Goal: Transaction & Acquisition: Purchase product/service

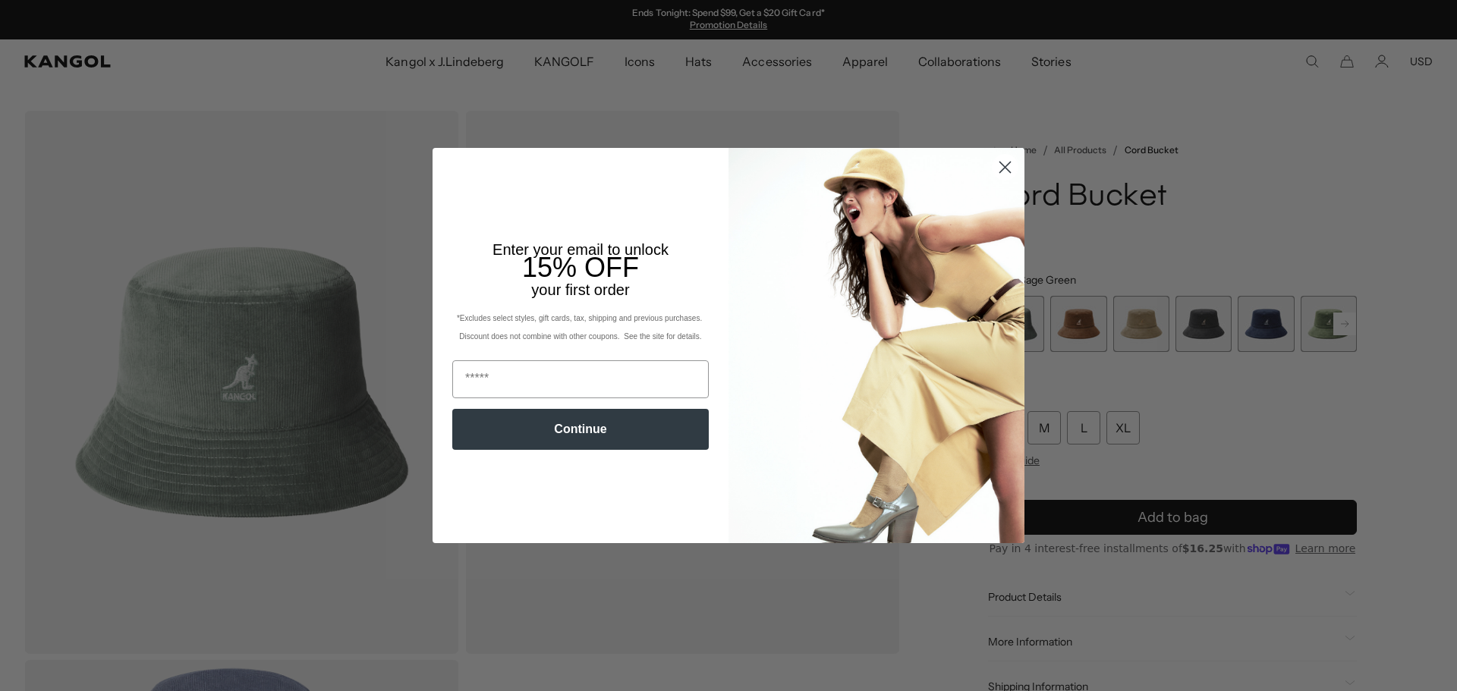
click at [997, 167] on circle "Close dialog" at bounding box center [1005, 167] width 25 height 25
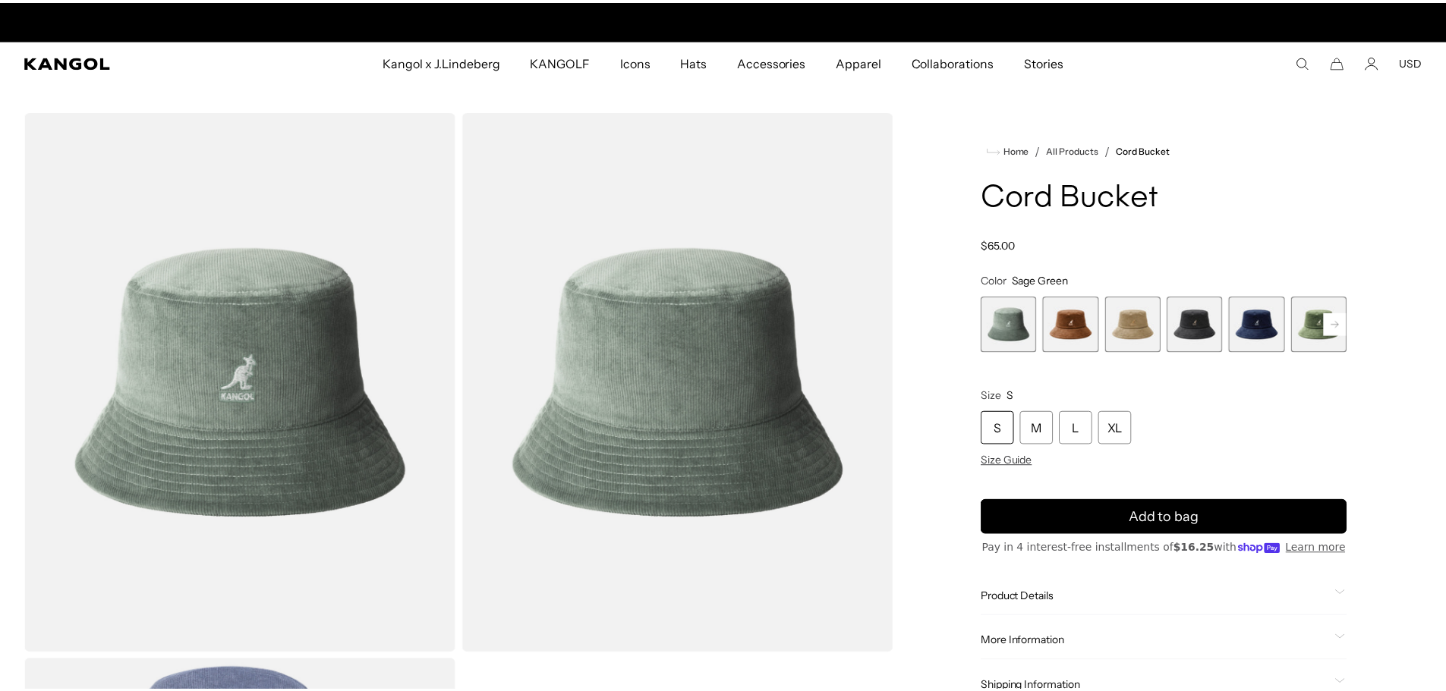
scroll to position [0, 313]
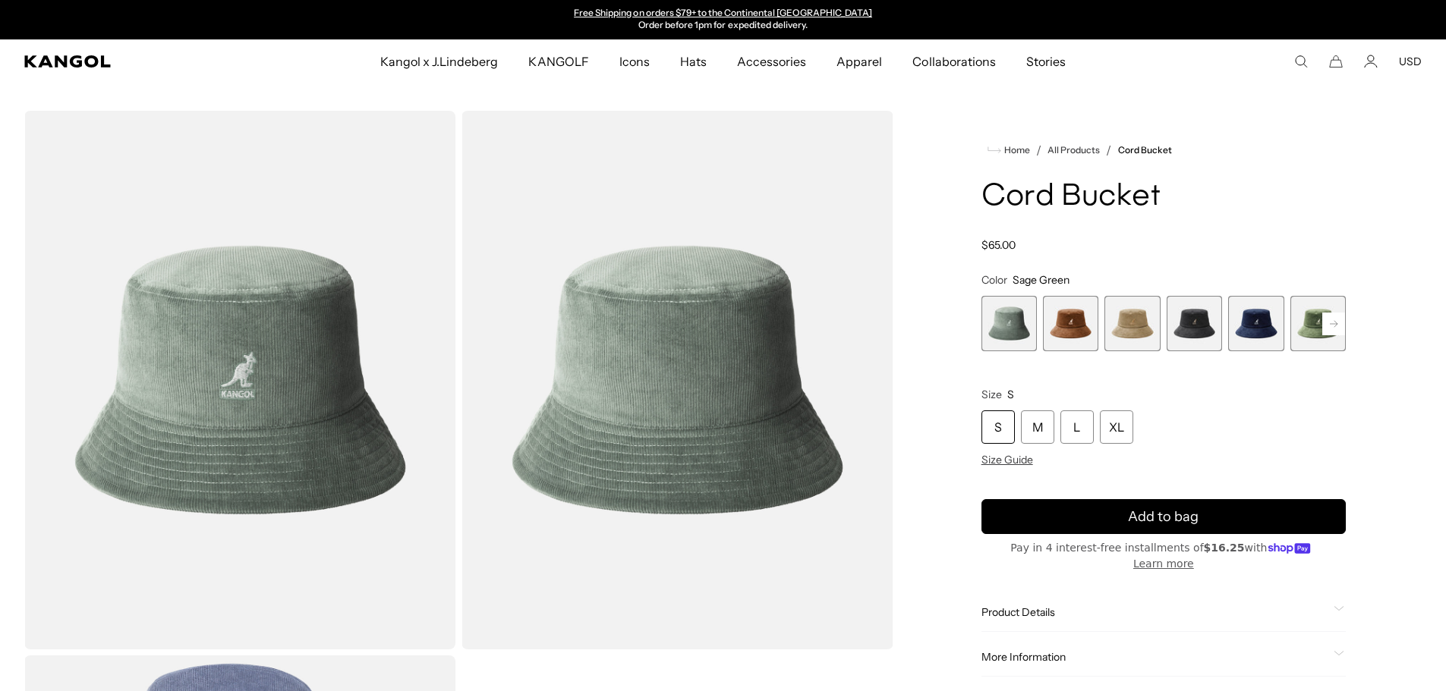
click at [1066, 333] on span "2 of 9" at bounding box center [1070, 323] width 55 height 55
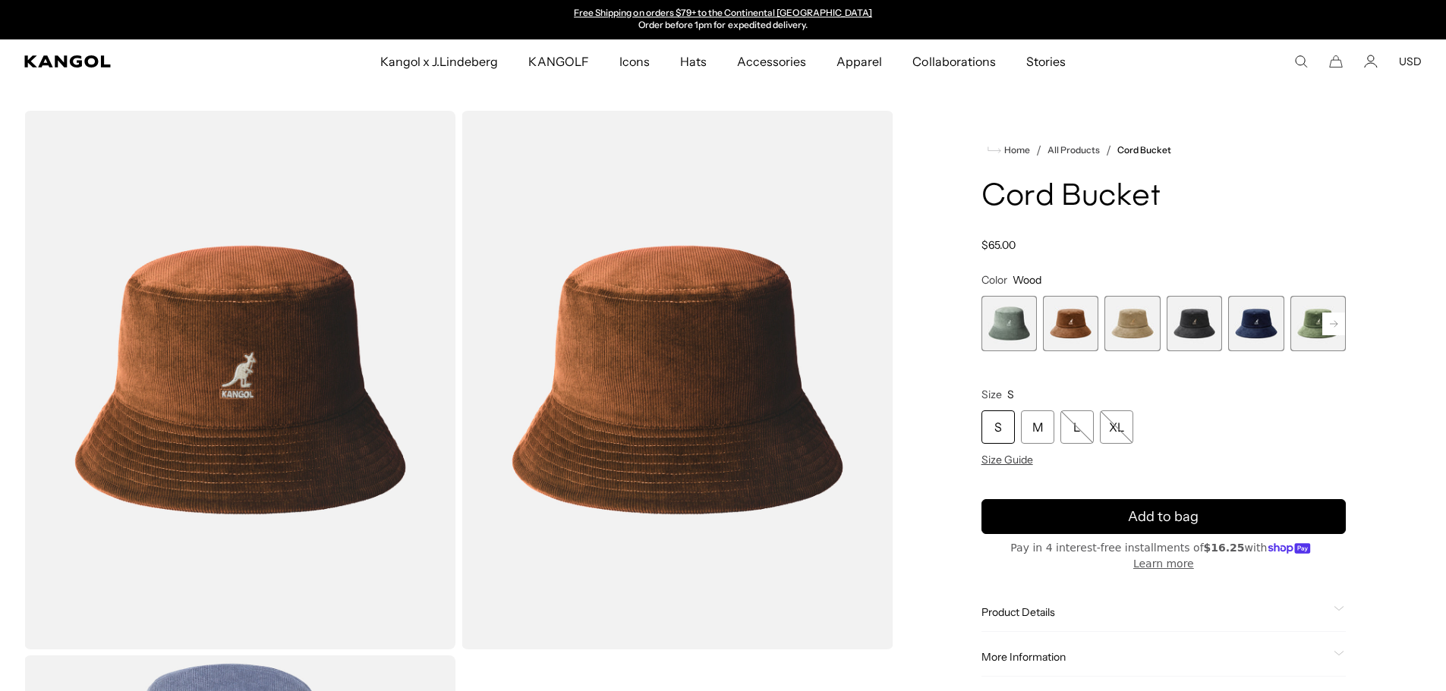
click at [1119, 323] on span "3 of 9" at bounding box center [1131, 323] width 55 height 55
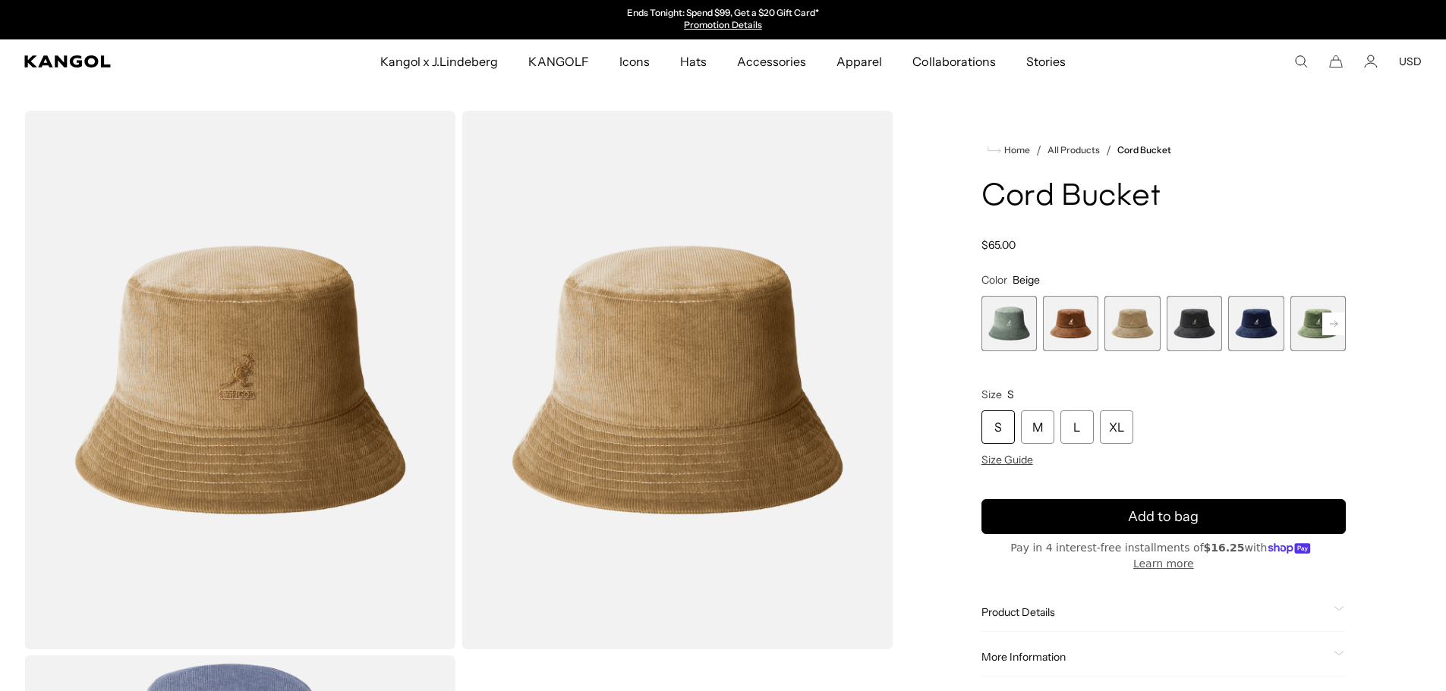
click at [1198, 326] on span "4 of 9" at bounding box center [1194, 323] width 55 height 55
click at [1194, 329] on span "4 of 9" at bounding box center [1194, 323] width 55 height 55
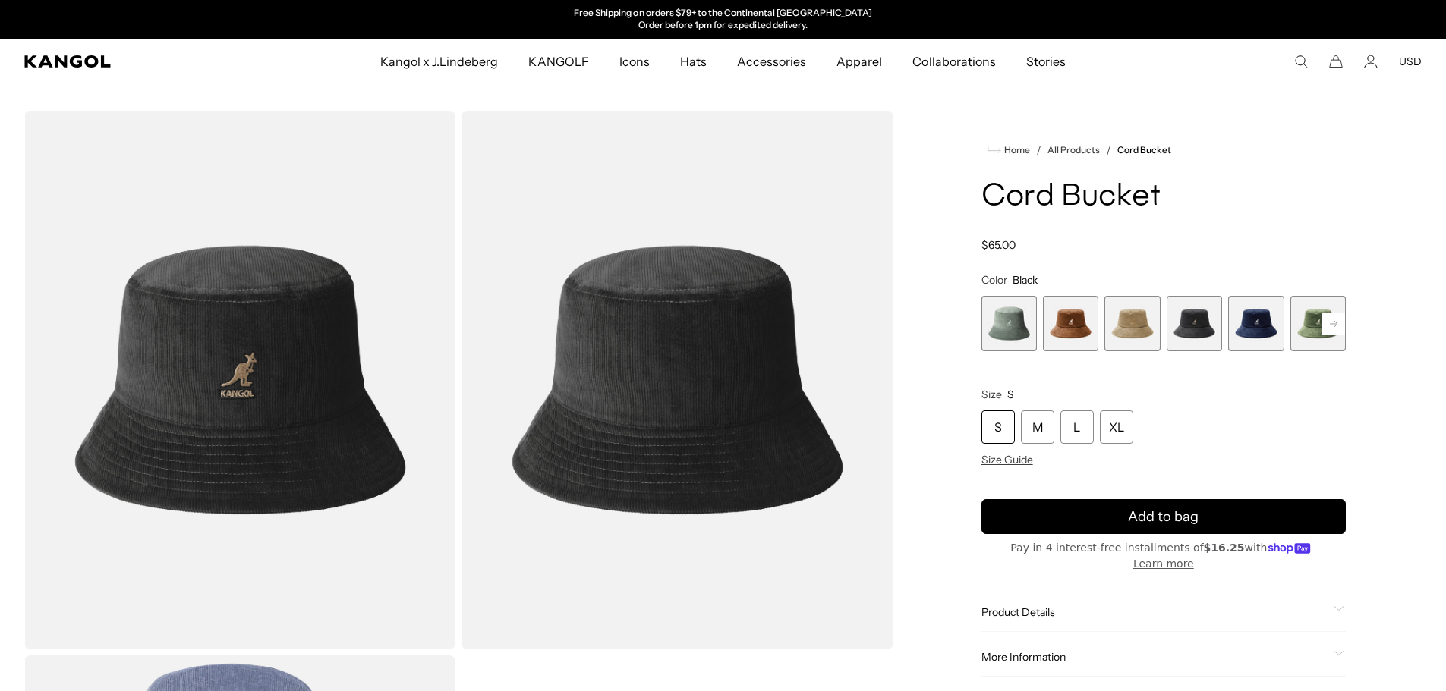
click at [1254, 332] on span "5 of 9" at bounding box center [1255, 323] width 55 height 55
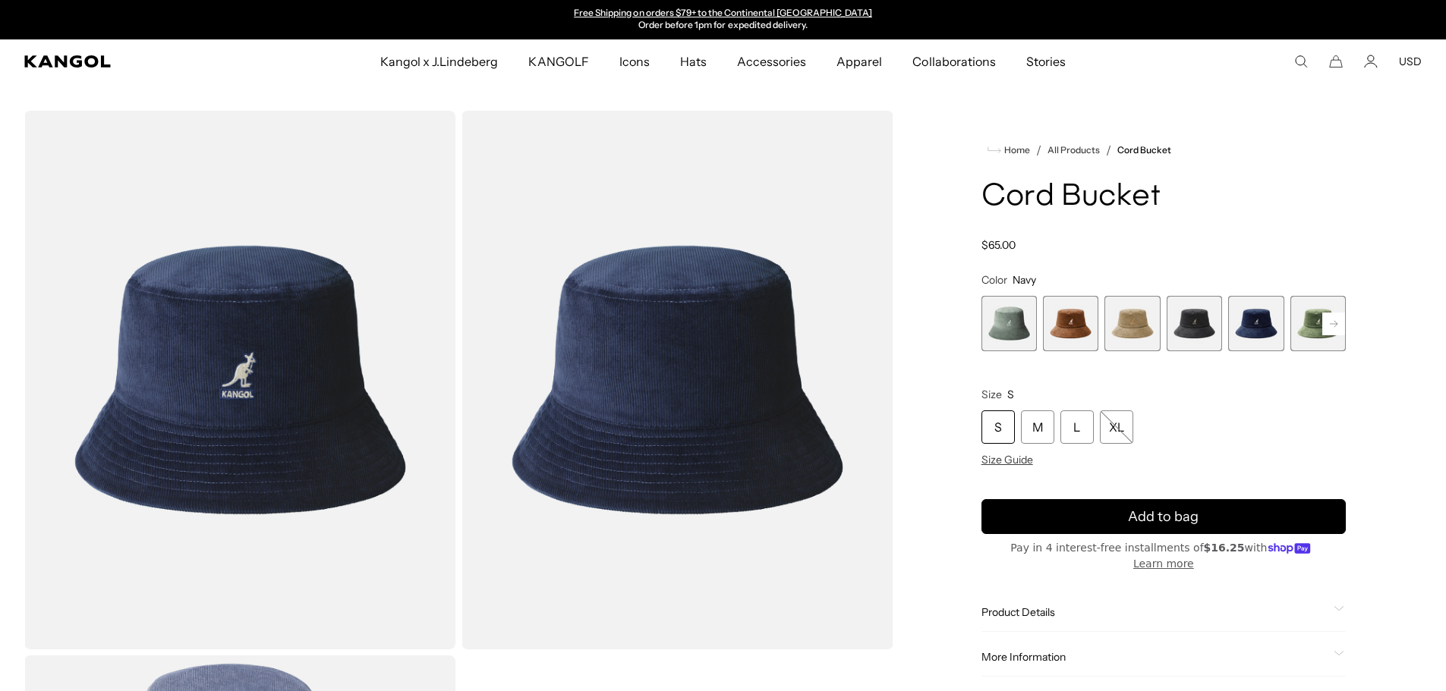
click at [1347, 325] on div "Home / All Products / Cord Bucket Cord Bucket Regular price $65.00 Regular pric…" at bounding box center [1163, 653] width 516 height 1085
click at [1323, 332] on rect at bounding box center [1333, 324] width 23 height 23
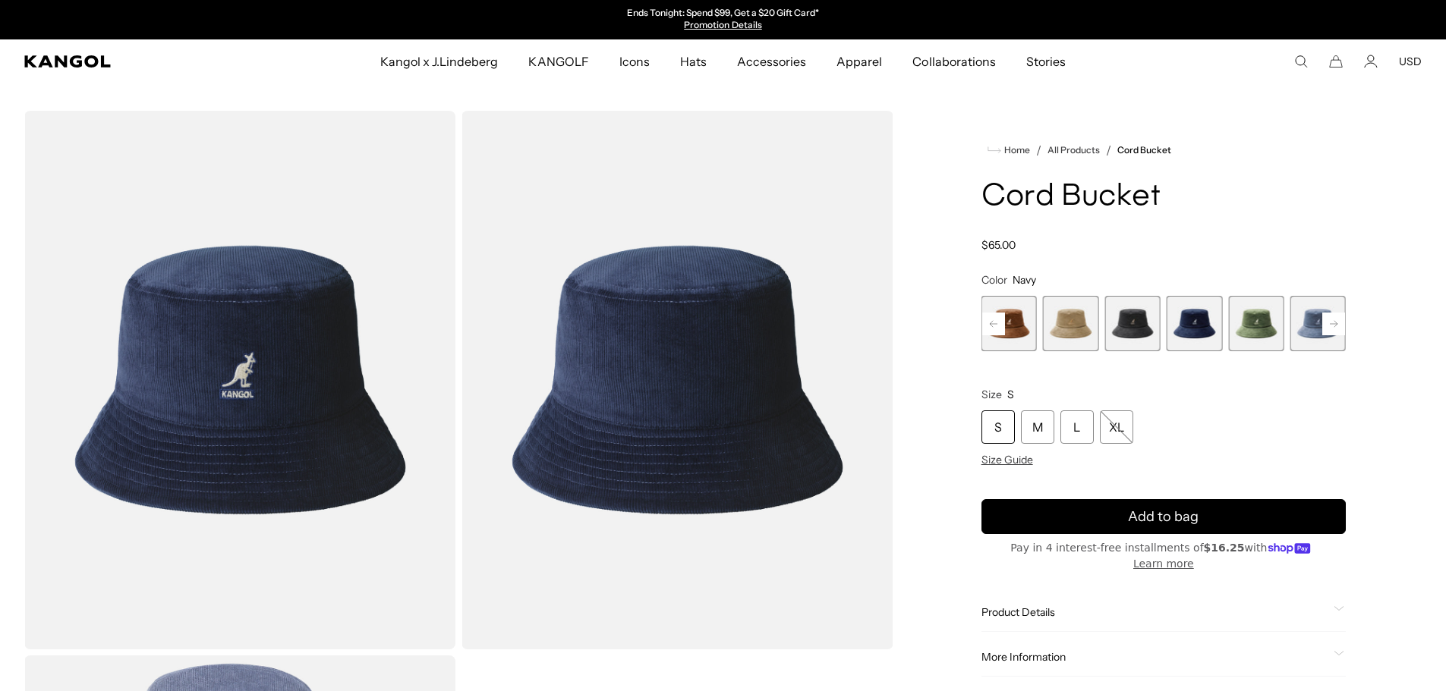
click at [1251, 330] on span "6 of 9" at bounding box center [1255, 323] width 55 height 55
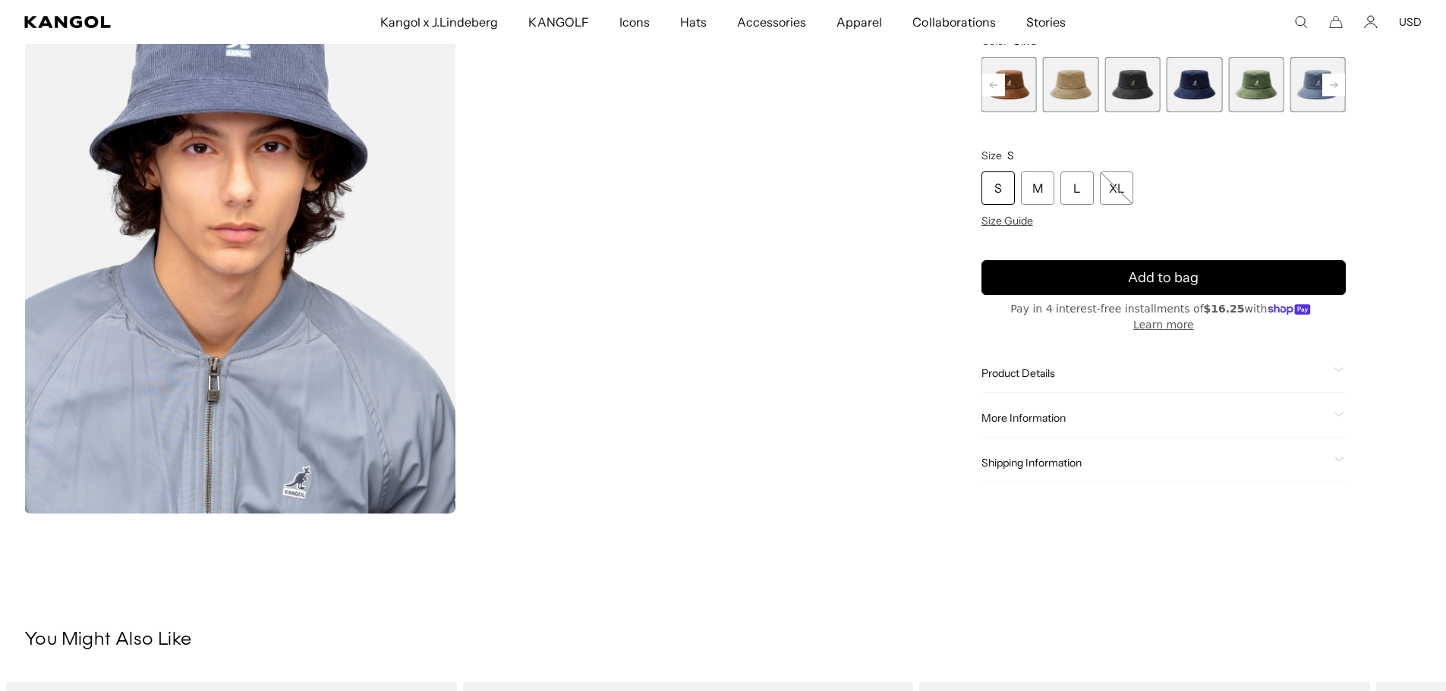
scroll to position [683, 0]
